Goal: Find specific page/section: Find specific page/section

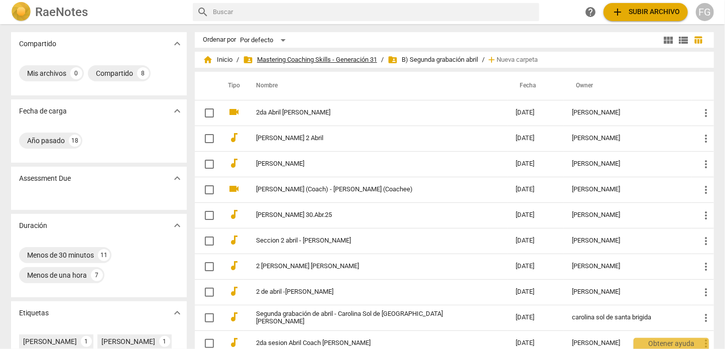
click at [318, 60] on span "folder_shared Mastering Coaching Skills - Generación 31" at bounding box center [310, 60] width 134 height 10
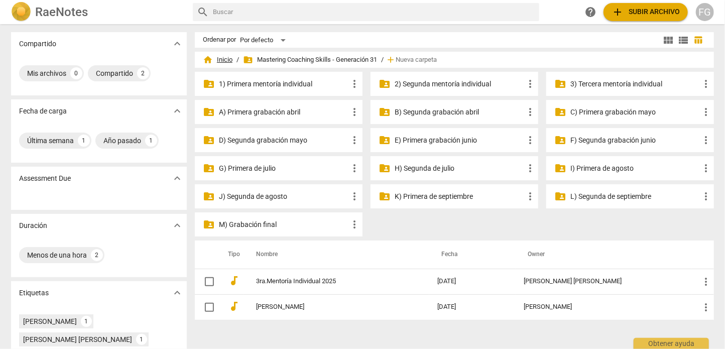
click at [226, 58] on span "home Inicio" at bounding box center [218, 60] width 30 height 10
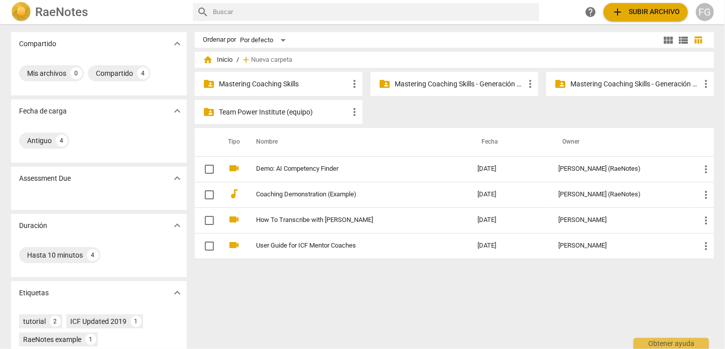
click at [605, 85] on p "Mastering Coaching Skills - Generación 32" at bounding box center [635, 84] width 130 height 11
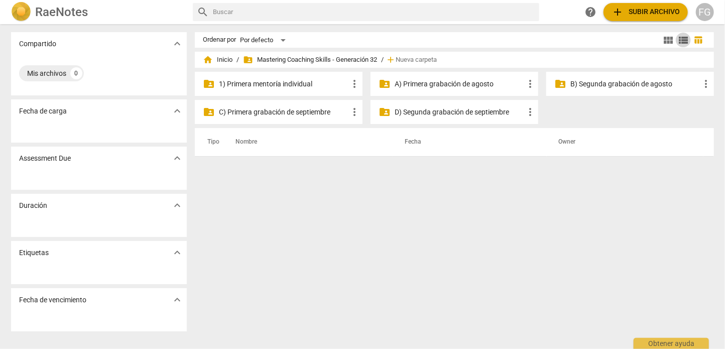
click at [684, 41] on span "view_list" at bounding box center [683, 40] width 12 height 12
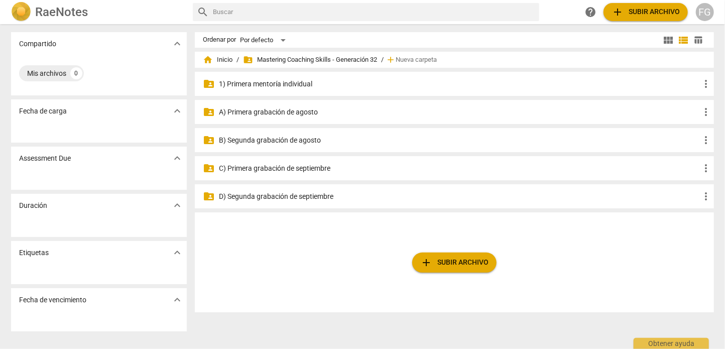
click at [263, 112] on p "A) Primera grabación de agosto" at bounding box center [459, 112] width 481 height 11
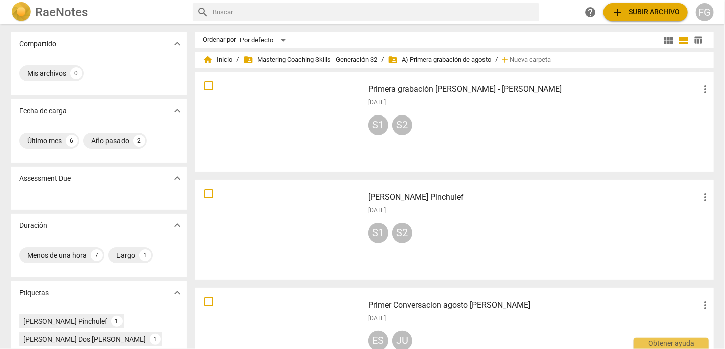
click at [698, 38] on span "table_chart" at bounding box center [699, 40] width 10 height 10
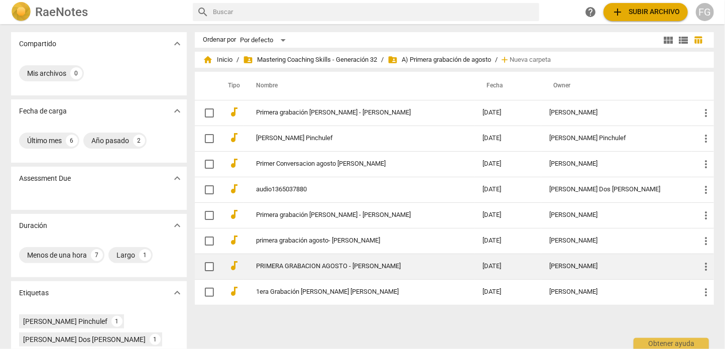
click at [542, 272] on td "[DATE]" at bounding box center [508, 267] width 67 height 26
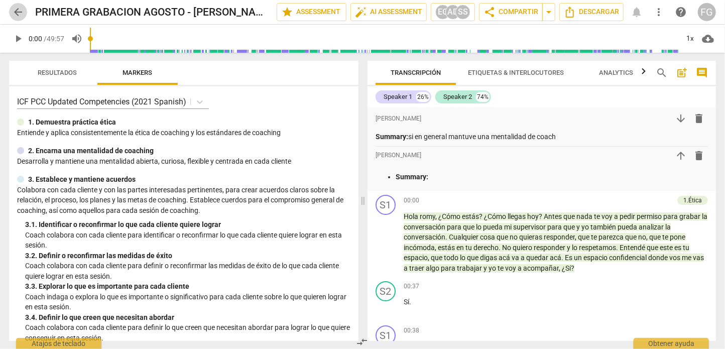
click at [21, 12] on span "arrow_back" at bounding box center [18, 12] width 12 height 12
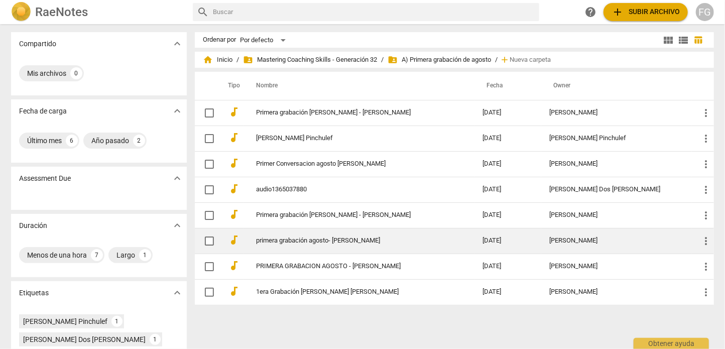
click at [542, 240] on td "[DATE]" at bounding box center [508, 241] width 67 height 26
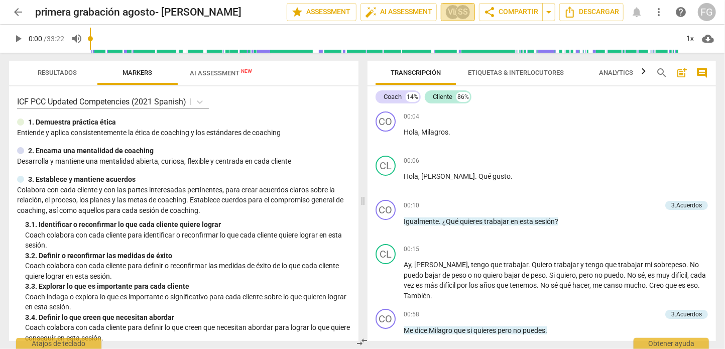
click at [467, 19] on button "VL SS" at bounding box center [458, 12] width 34 height 18
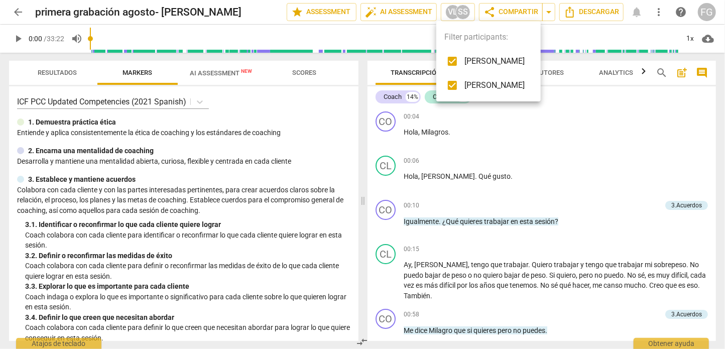
click at [18, 8] on div at bounding box center [362, 174] width 725 height 349
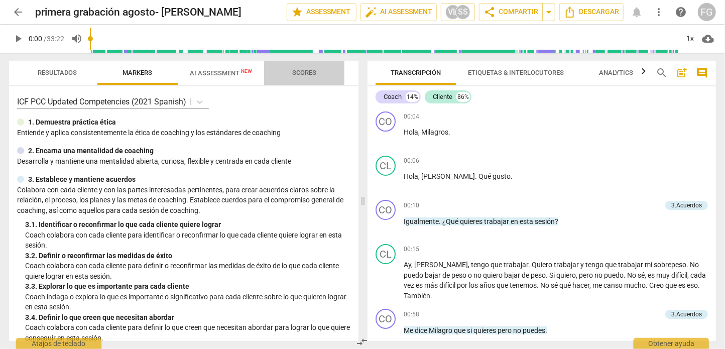
drag, startPoint x: 303, startPoint y: 79, endPoint x: 296, endPoint y: 79, distance: 7.0
click at [303, 79] on span "Scores" at bounding box center [304, 73] width 48 height 14
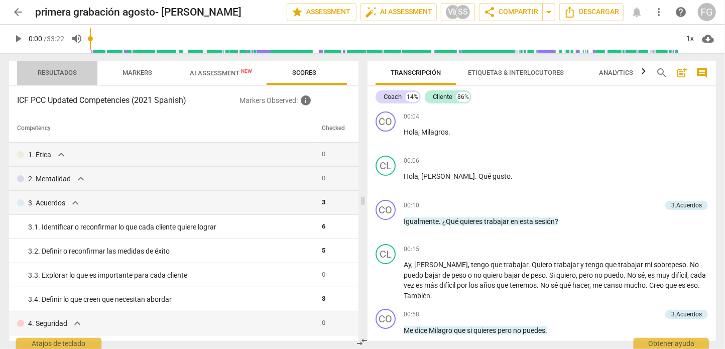
click at [64, 71] on span "Resultados" at bounding box center [57, 73] width 39 height 8
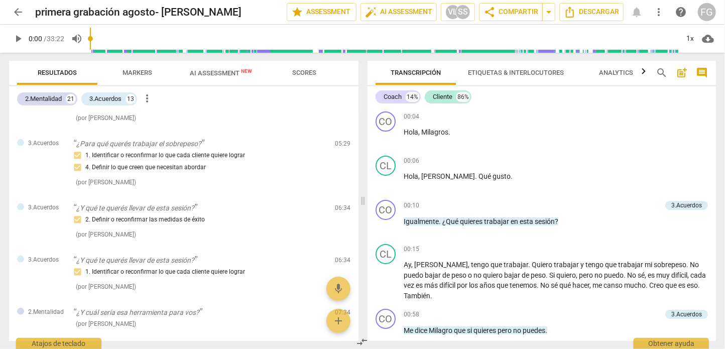
scroll to position [552, 0]
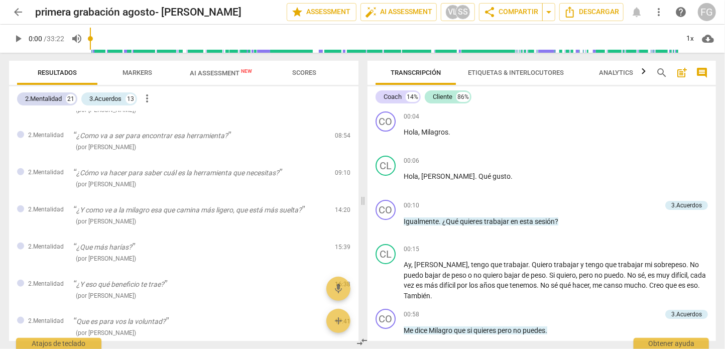
click at [20, 13] on span "arrow_back" at bounding box center [18, 12] width 12 height 12
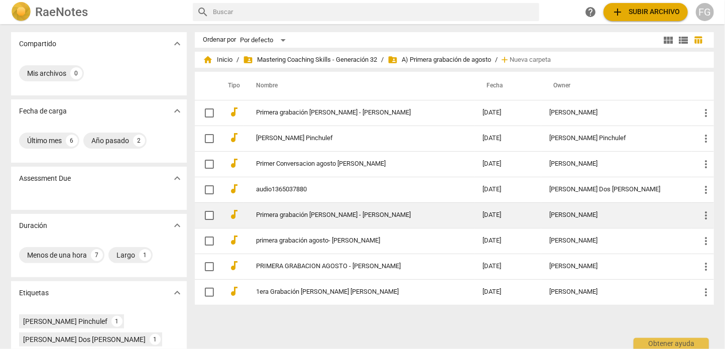
click at [459, 221] on td "Primera grabación [PERSON_NAME] - [PERSON_NAME]" at bounding box center [359, 215] width 231 height 26
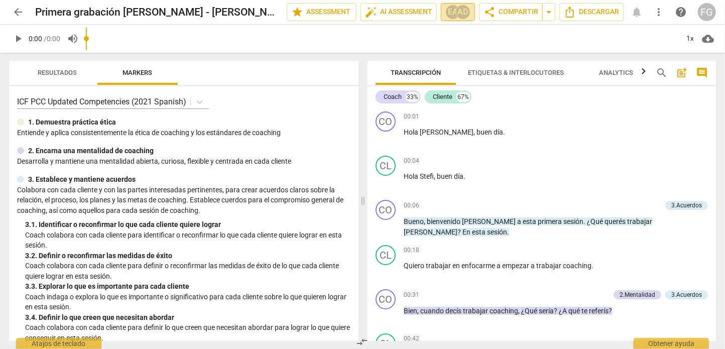
click at [447, 12] on div "EA" at bounding box center [452, 12] width 15 height 15
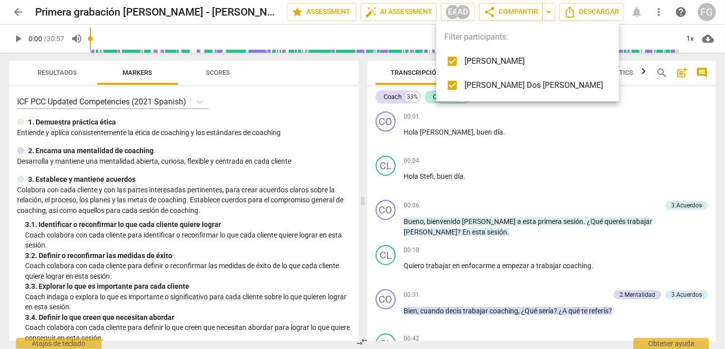
click at [15, 9] on div at bounding box center [362, 174] width 725 height 349
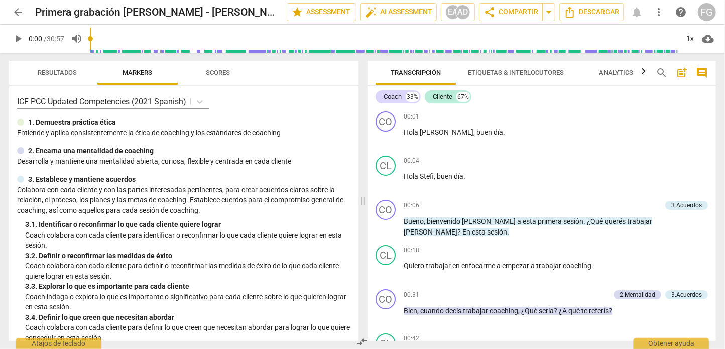
click at [17, 12] on span "arrow_back" at bounding box center [18, 12] width 12 height 12
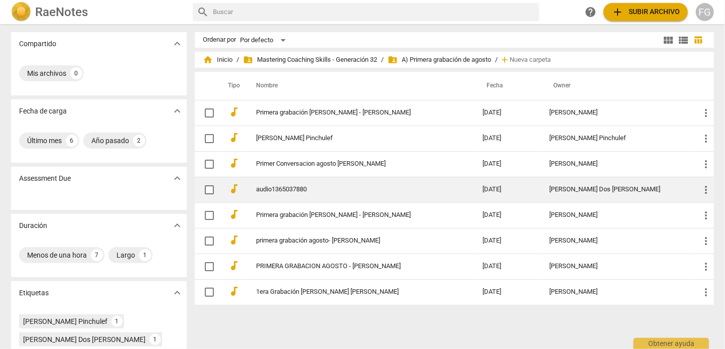
click at [596, 190] on td "[PERSON_NAME] Dos [PERSON_NAME]" at bounding box center [616, 190] width 151 height 26
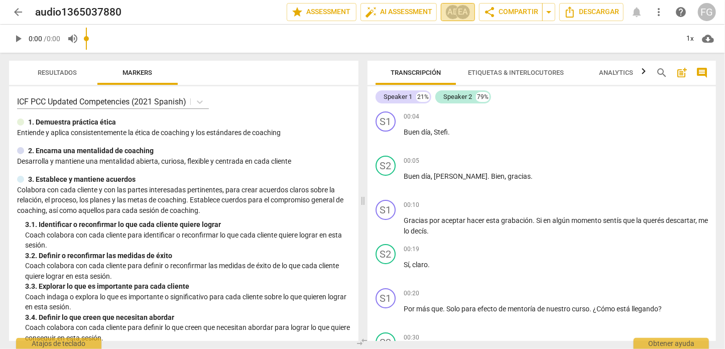
click at [448, 11] on div "AD" at bounding box center [452, 12] width 15 height 15
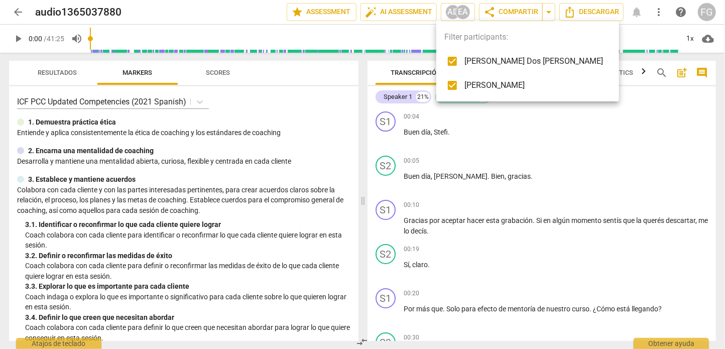
click at [15, 10] on div at bounding box center [362, 174] width 725 height 349
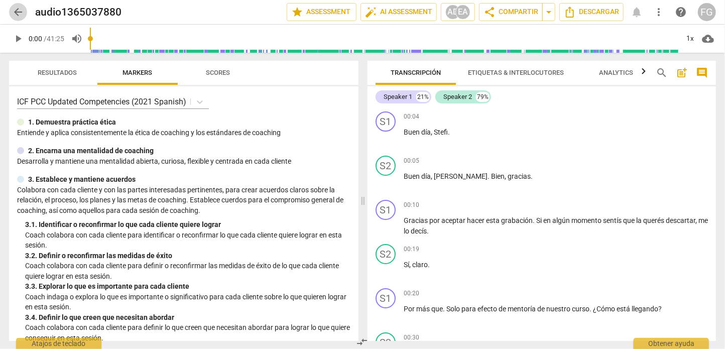
click at [17, 10] on span "arrow_back" at bounding box center [18, 12] width 12 height 12
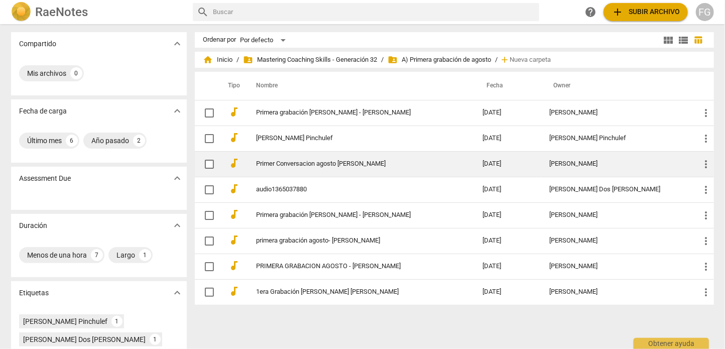
click at [447, 161] on link "Primer Conversacion agosto [PERSON_NAME]" at bounding box center [351, 164] width 191 height 8
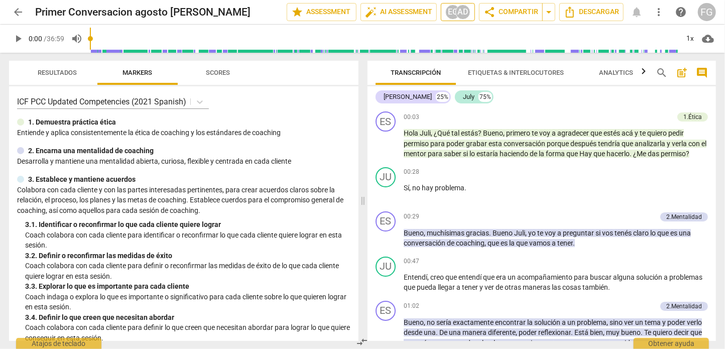
click at [447, 12] on div "EG" at bounding box center [452, 12] width 15 height 15
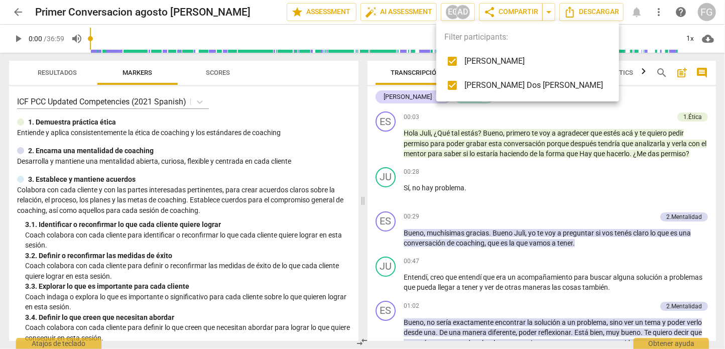
drag, startPoint x: 14, startPoint y: 7, endPoint x: 19, endPoint y: 13, distance: 7.8
click at [15, 8] on div at bounding box center [362, 174] width 725 height 349
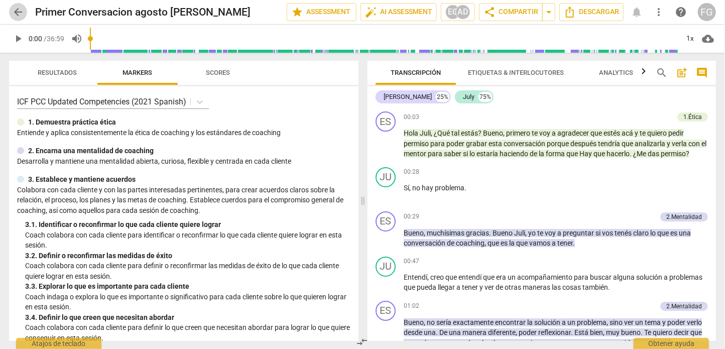
click at [19, 13] on span "arrow_back" at bounding box center [18, 12] width 12 height 12
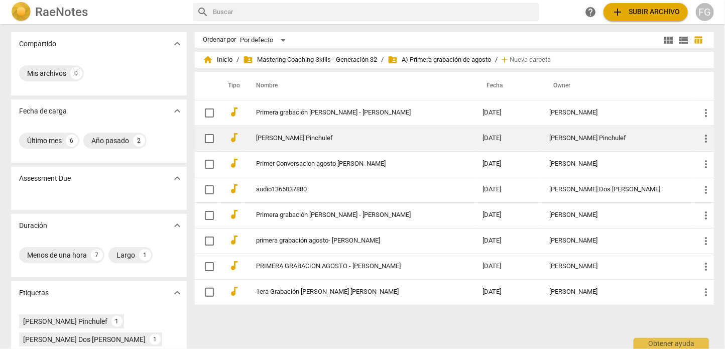
click at [447, 135] on link "[PERSON_NAME] Pinchulef" at bounding box center [351, 139] width 191 height 8
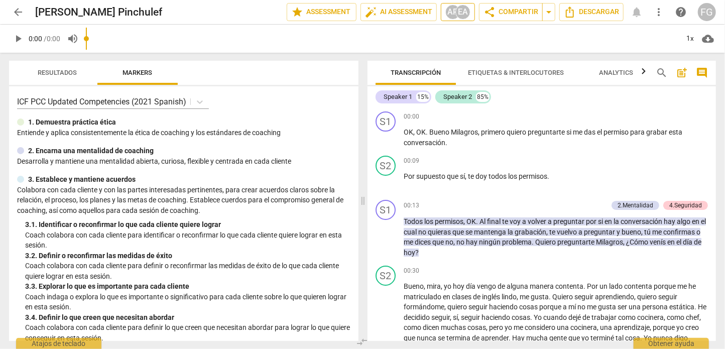
click at [455, 13] on div "EA" at bounding box center [462, 12] width 15 height 15
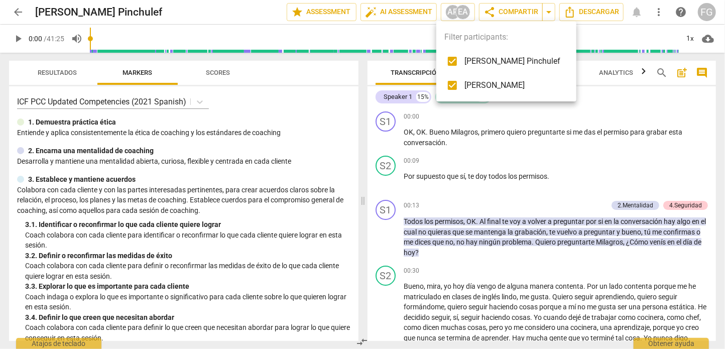
click at [17, 10] on div at bounding box center [362, 174] width 725 height 349
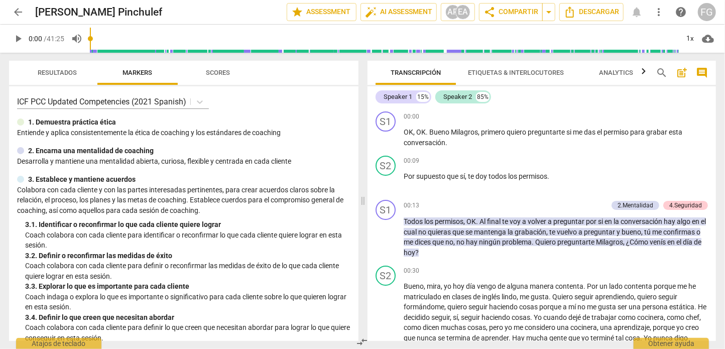
click at [16, 12] on span "arrow_back" at bounding box center [18, 12] width 12 height 12
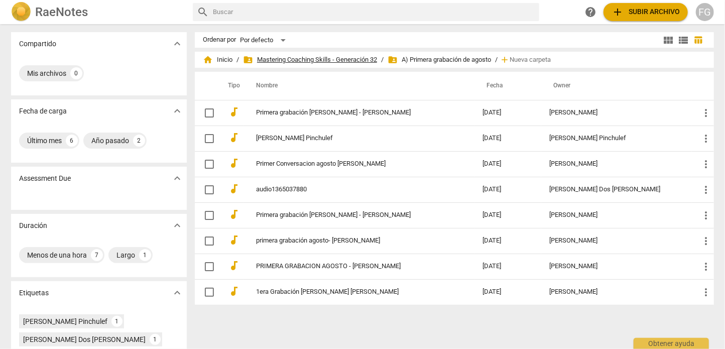
click at [360, 58] on span "folder_shared Mastering Coaching Skills - Generación 32" at bounding box center [310, 60] width 134 height 10
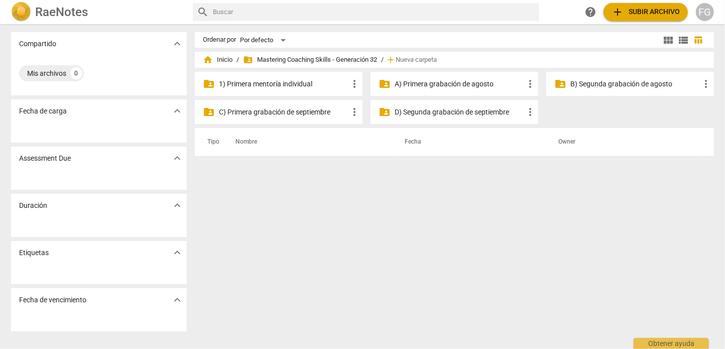
click at [474, 84] on p "A) Primera grabación de agosto" at bounding box center [460, 84] width 130 height 11
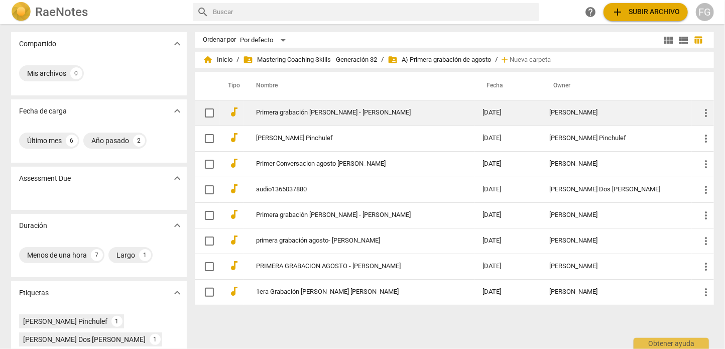
click at [542, 117] on td "[DATE]" at bounding box center [508, 113] width 67 height 26
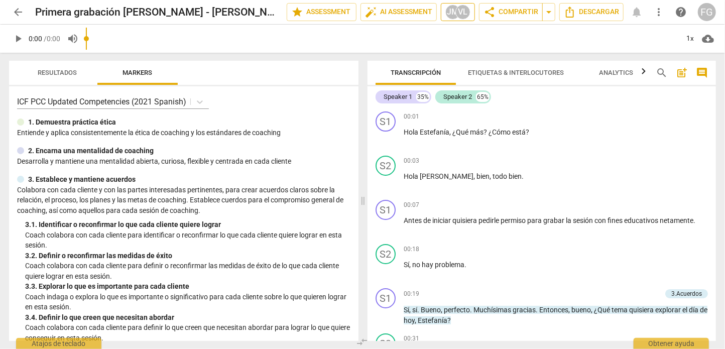
click at [455, 13] on div "VL" at bounding box center [462, 12] width 15 height 15
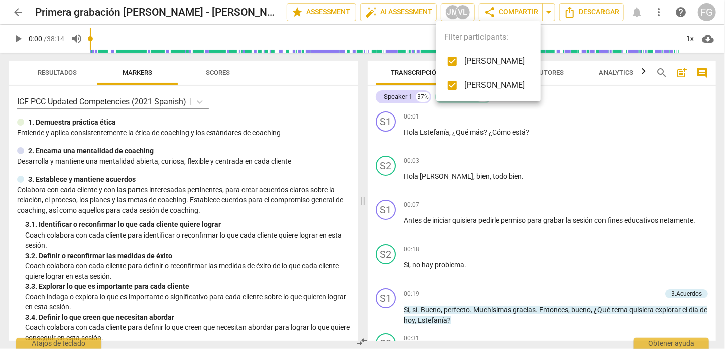
drag, startPoint x: 22, startPoint y: 6, endPoint x: 19, endPoint y: 14, distance: 9.0
click at [21, 7] on div at bounding box center [362, 174] width 725 height 349
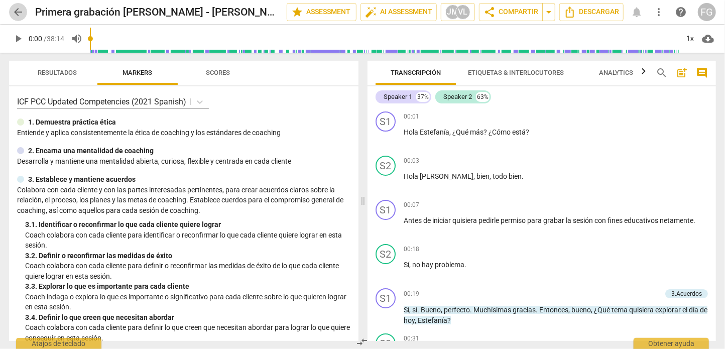
click at [18, 15] on span "arrow_back" at bounding box center [18, 12] width 12 height 12
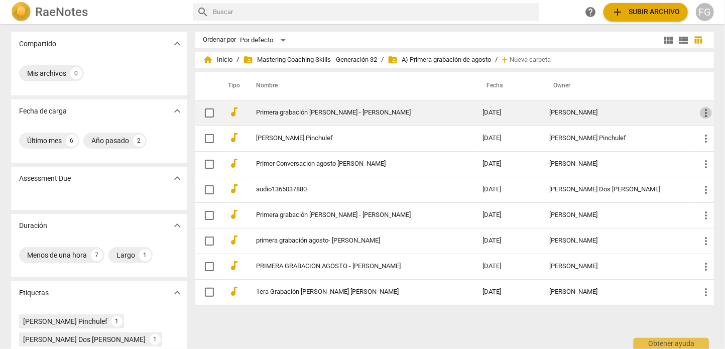
click at [701, 113] on span "more_vert" at bounding box center [706, 113] width 12 height 12
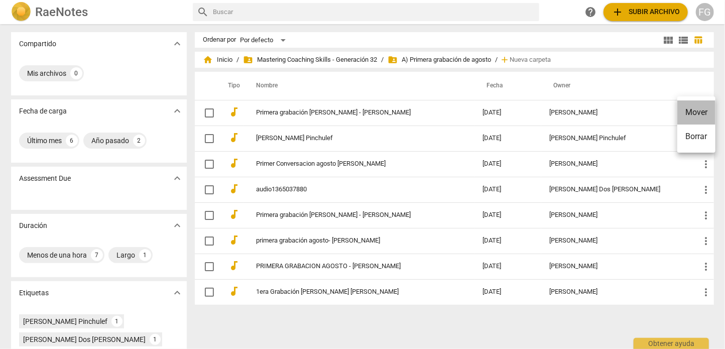
click at [698, 111] on li "Mover" at bounding box center [696, 112] width 38 height 24
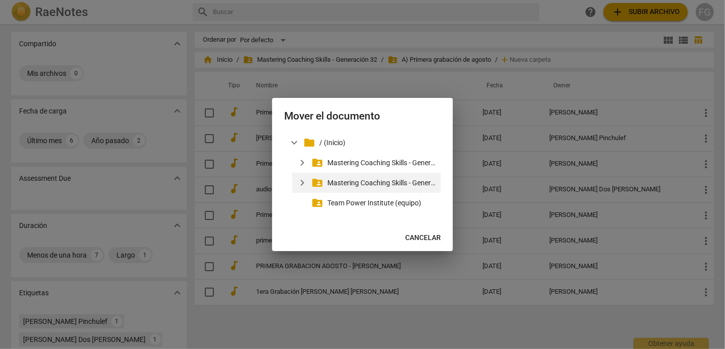
click at [299, 182] on span "expand_more" at bounding box center [302, 183] width 12 height 12
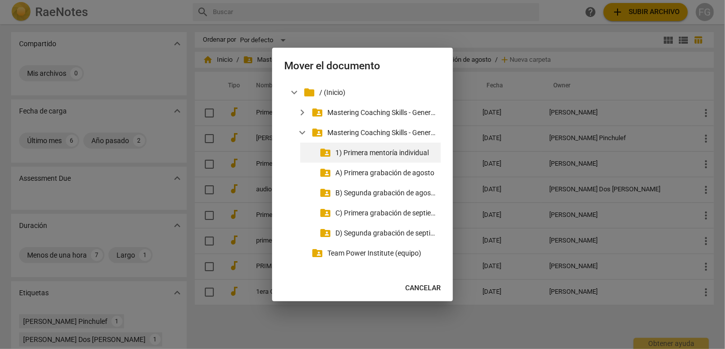
click at [362, 154] on p "1) Primera mentoría individual" at bounding box center [385, 153] width 101 height 11
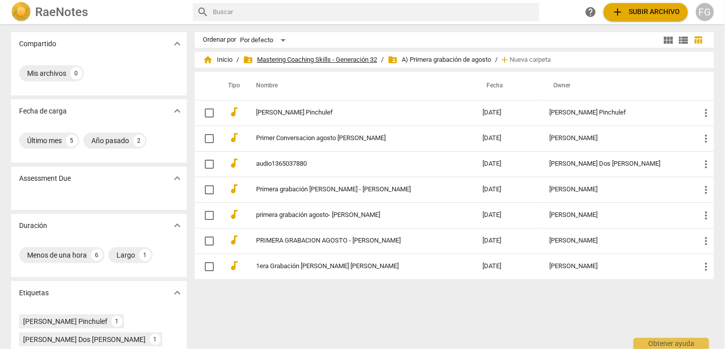
click at [362, 63] on span "folder_shared Mastering Coaching Skills - Generación 32" at bounding box center [310, 60] width 134 height 10
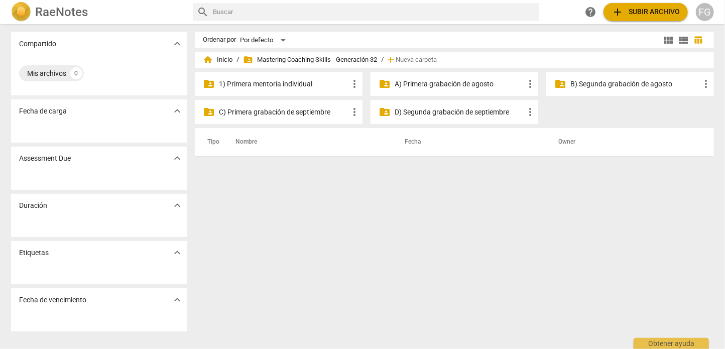
click at [605, 83] on p "B) Segunda grabación de agosto" at bounding box center [635, 84] width 130 height 11
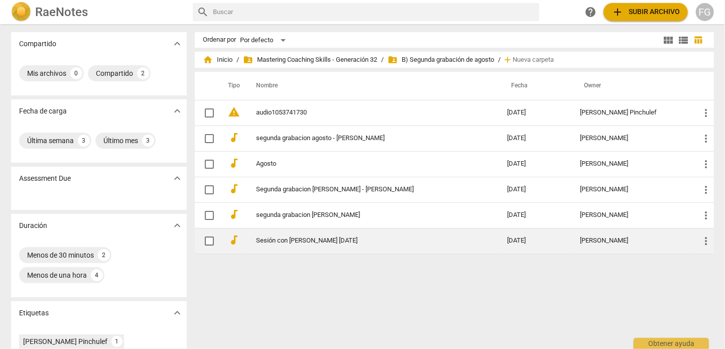
click at [448, 234] on td "Sesión con [PERSON_NAME] [DATE]" at bounding box center [372, 241] width 256 height 26
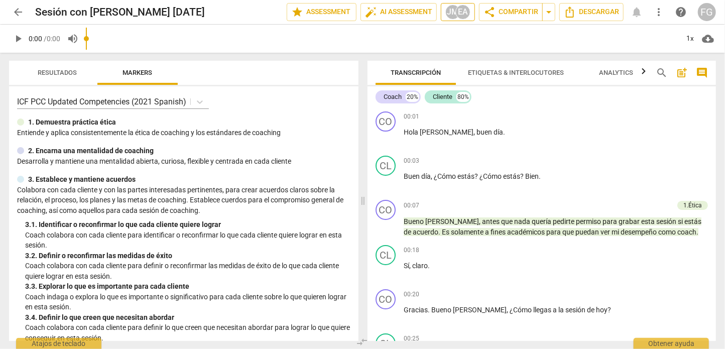
click at [455, 11] on div "EA" at bounding box center [462, 12] width 15 height 15
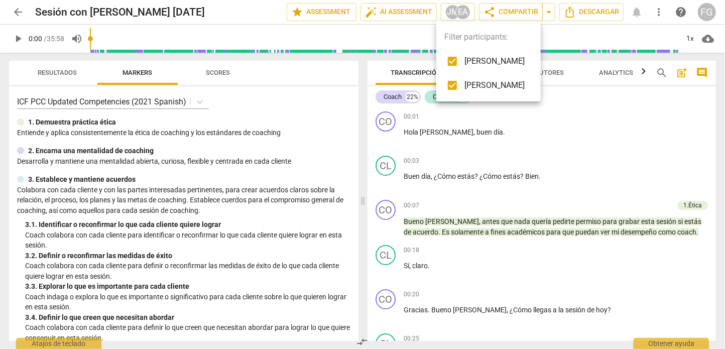
click at [15, 8] on div at bounding box center [362, 174] width 725 height 349
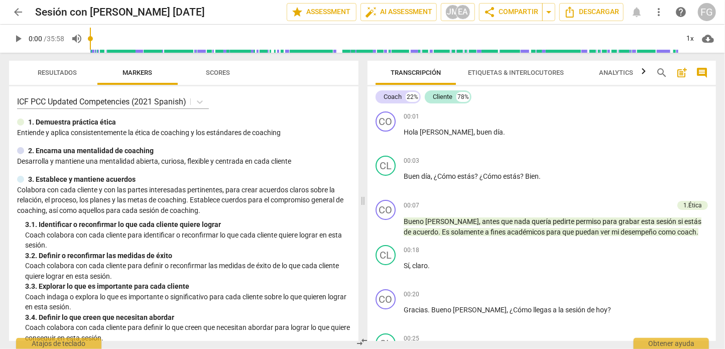
click at [18, 11] on span "arrow_back" at bounding box center [18, 12] width 12 height 12
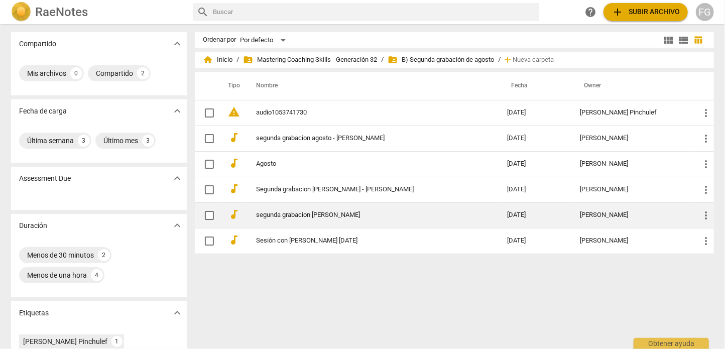
click at [442, 206] on td "segunda grabacion [PERSON_NAME]" at bounding box center [372, 215] width 256 height 26
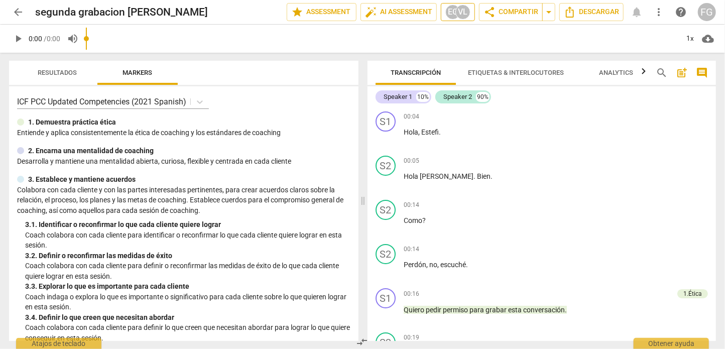
click at [455, 17] on div "VL" at bounding box center [462, 12] width 15 height 15
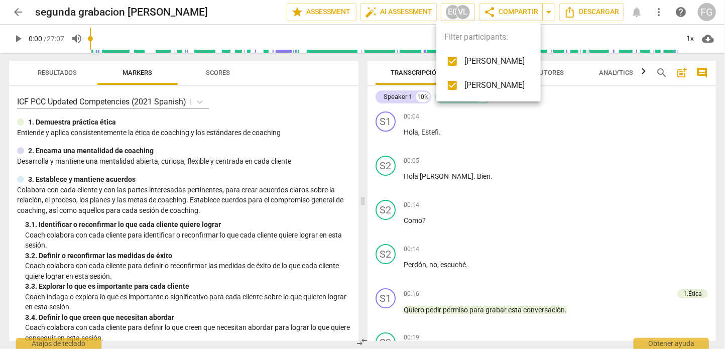
click at [19, 8] on div at bounding box center [362, 174] width 725 height 349
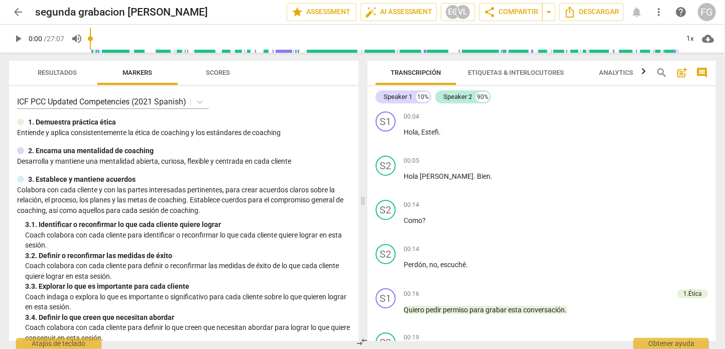
click at [18, 13] on span "arrow_back" at bounding box center [18, 12] width 12 height 12
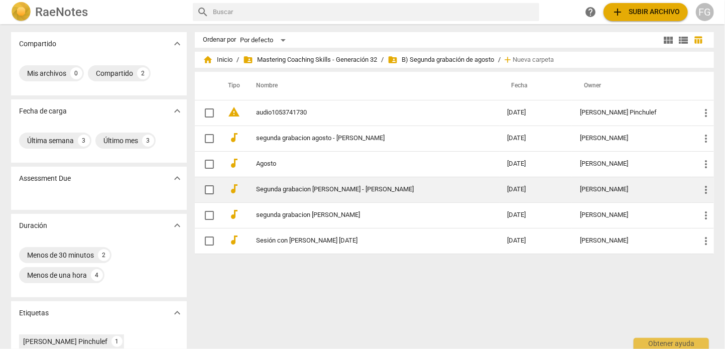
click at [463, 190] on link "Segunda grabacion [PERSON_NAME] - [PERSON_NAME]" at bounding box center [363, 190] width 215 height 8
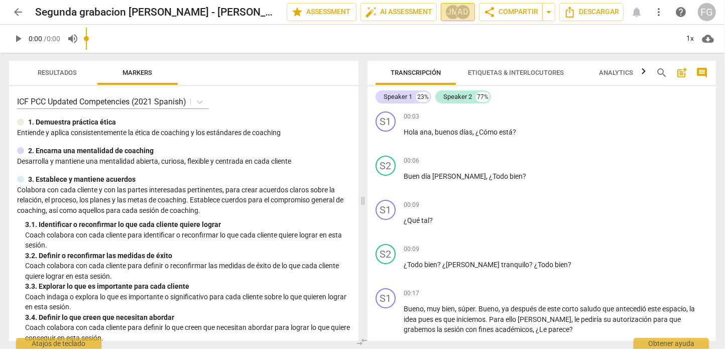
click at [448, 8] on div "JM" at bounding box center [452, 12] width 15 height 15
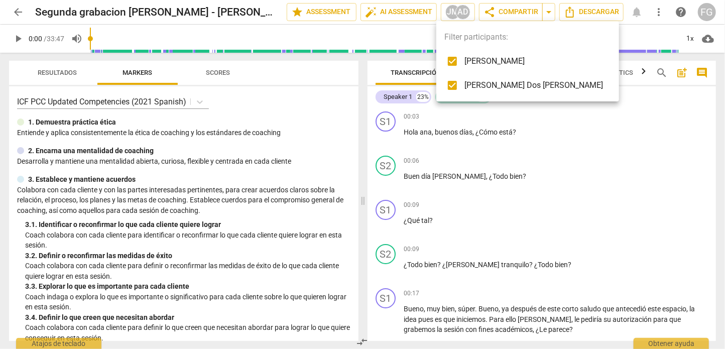
click at [22, 8] on div at bounding box center [362, 174] width 725 height 349
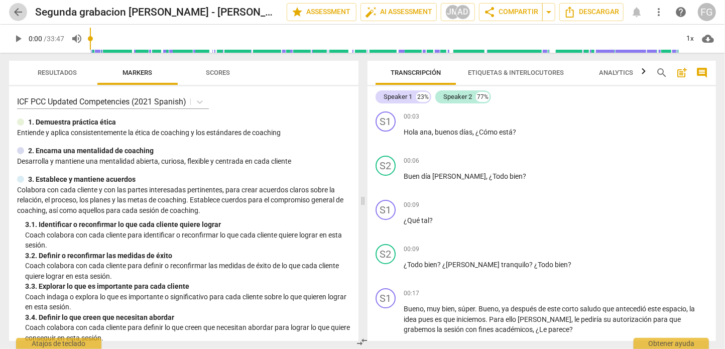
click at [20, 11] on span "arrow_back" at bounding box center [18, 12] width 12 height 12
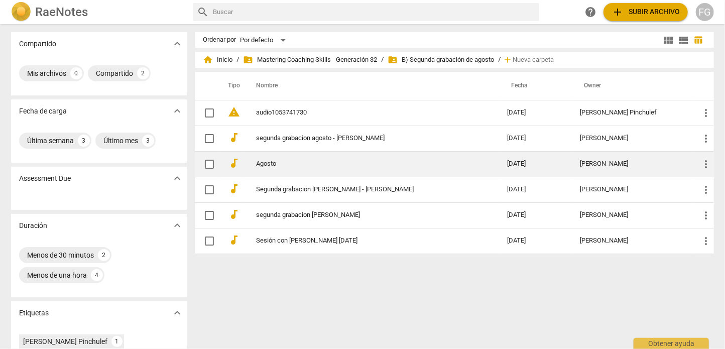
click at [464, 165] on link "Agosto" at bounding box center [363, 164] width 215 height 8
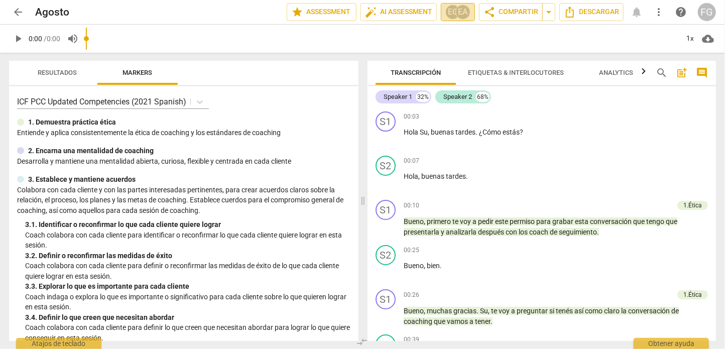
click at [447, 14] on div "EG" at bounding box center [452, 12] width 15 height 15
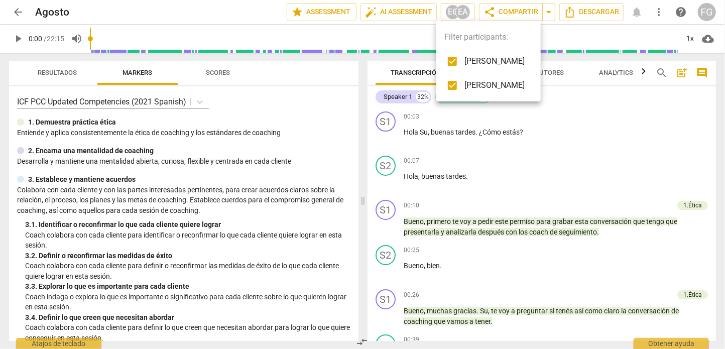
click at [23, 15] on div at bounding box center [362, 174] width 725 height 349
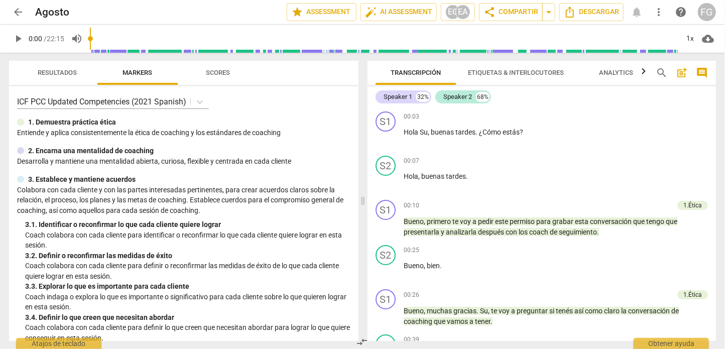
click at [20, 13] on span "arrow_back" at bounding box center [18, 12] width 12 height 12
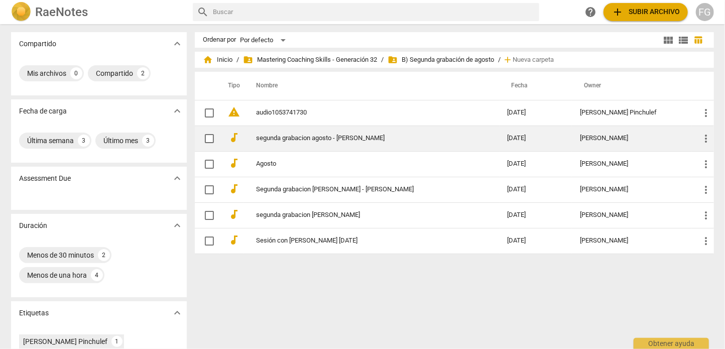
click at [467, 138] on link "segunda grabacion agosto - [PERSON_NAME]" at bounding box center [363, 139] width 215 height 8
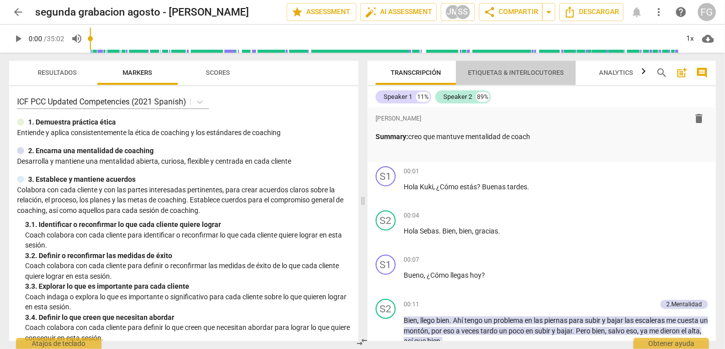
click at [499, 73] on span "Etiquetas & Interlocutores" at bounding box center [516, 73] width 96 height 8
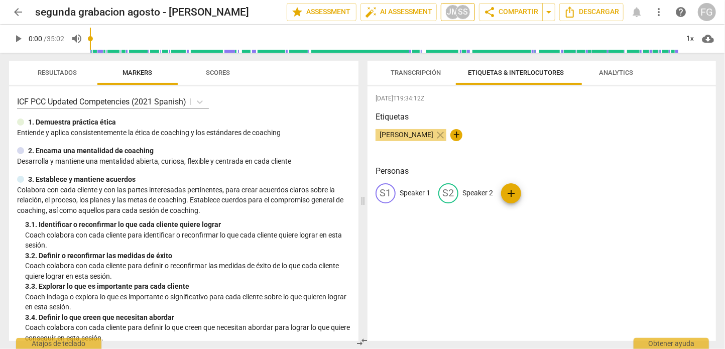
click at [449, 9] on div "JM" at bounding box center [452, 12] width 15 height 15
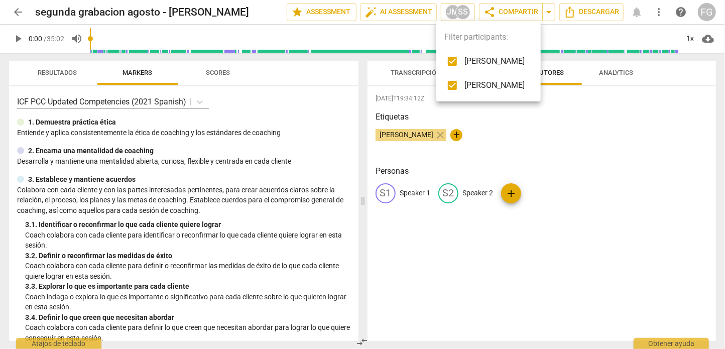
click at [20, 13] on div at bounding box center [362, 174] width 725 height 349
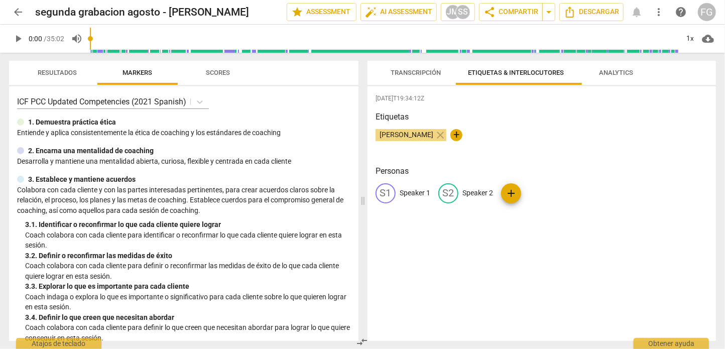
click at [15, 15] on span "arrow_back" at bounding box center [18, 12] width 12 height 12
